Goal: Navigation & Orientation: Find specific page/section

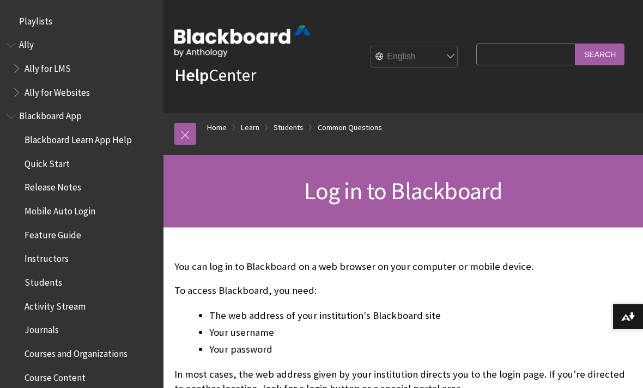
scroll to position [1174, 0]
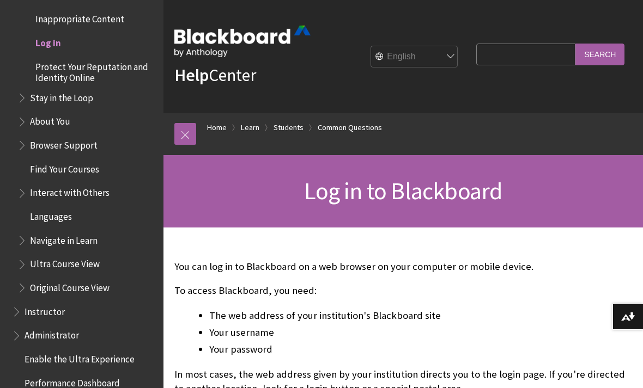
click at [56, 34] on span "Log in" at bounding box center [48, 41] width 26 height 15
click at [52, 34] on span "Log in" at bounding box center [48, 41] width 26 height 15
click at [57, 34] on span "Log in" at bounding box center [48, 41] width 26 height 15
click at [56, 34] on span "Log in" at bounding box center [48, 41] width 26 height 15
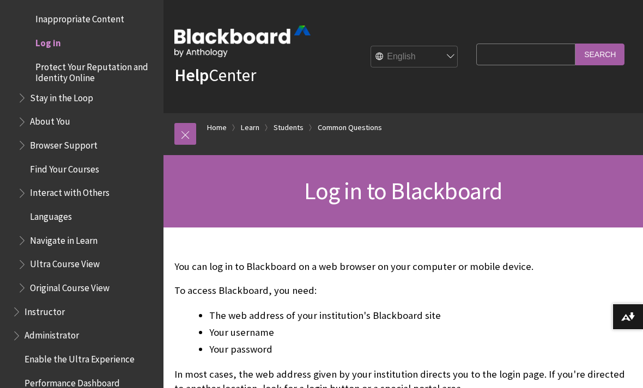
click at [49, 34] on span "Log in" at bounding box center [48, 41] width 26 height 15
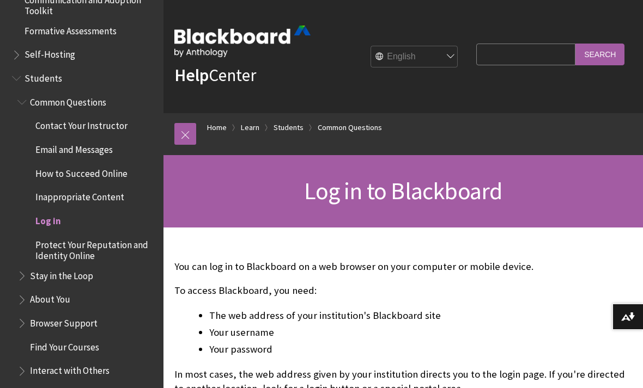
scroll to position [981, 0]
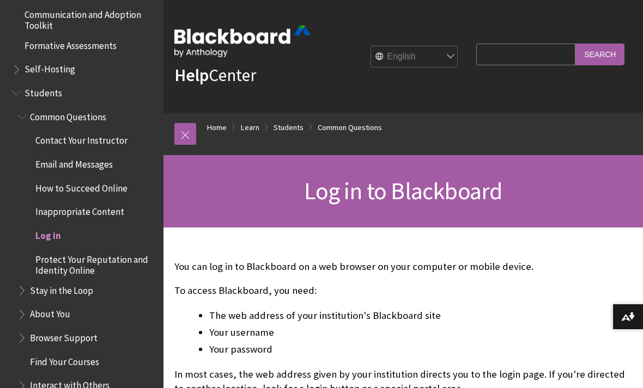
click at [57, 227] on span "Log in" at bounding box center [48, 234] width 26 height 15
click at [49, 227] on span "Log in" at bounding box center [48, 234] width 26 height 15
click at [50, 227] on span "Log in" at bounding box center [48, 234] width 26 height 15
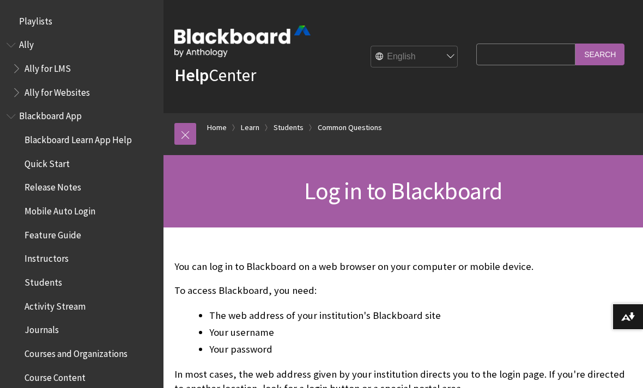
scroll to position [0, 0]
click at [557, 219] on div "Log in to Blackboard" at bounding box center [402, 191] width 479 height 72
click at [181, 132] on link at bounding box center [185, 134] width 22 height 22
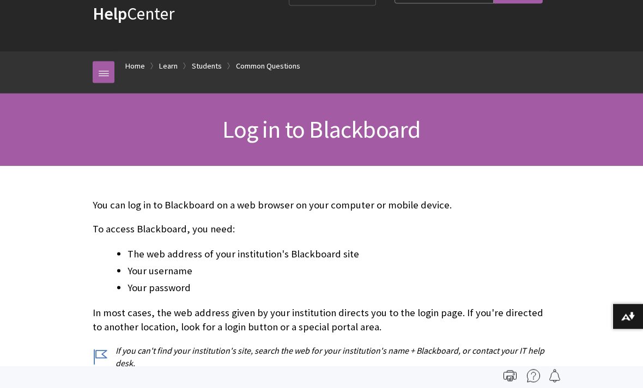
scroll to position [62, 0]
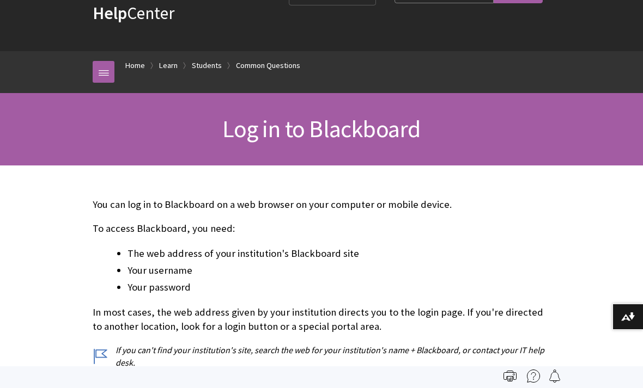
click at [109, 81] on link at bounding box center [104, 72] width 22 height 22
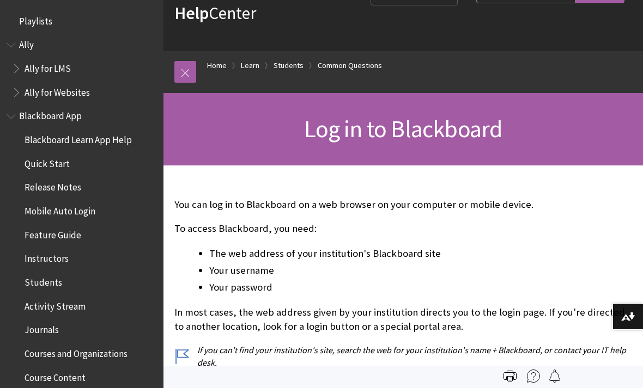
click at [185, 77] on link at bounding box center [185, 72] width 22 height 22
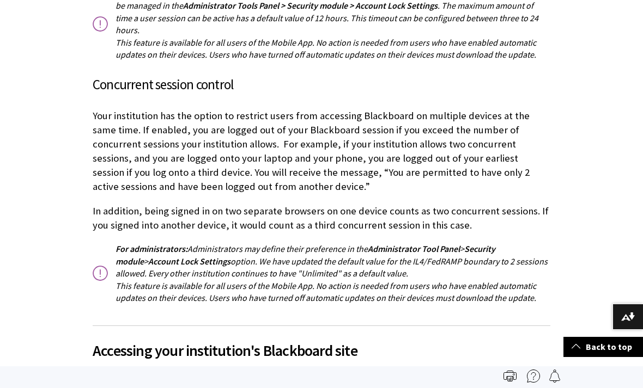
scroll to position [1969, 0]
